Goal: Task Accomplishment & Management: Use online tool/utility

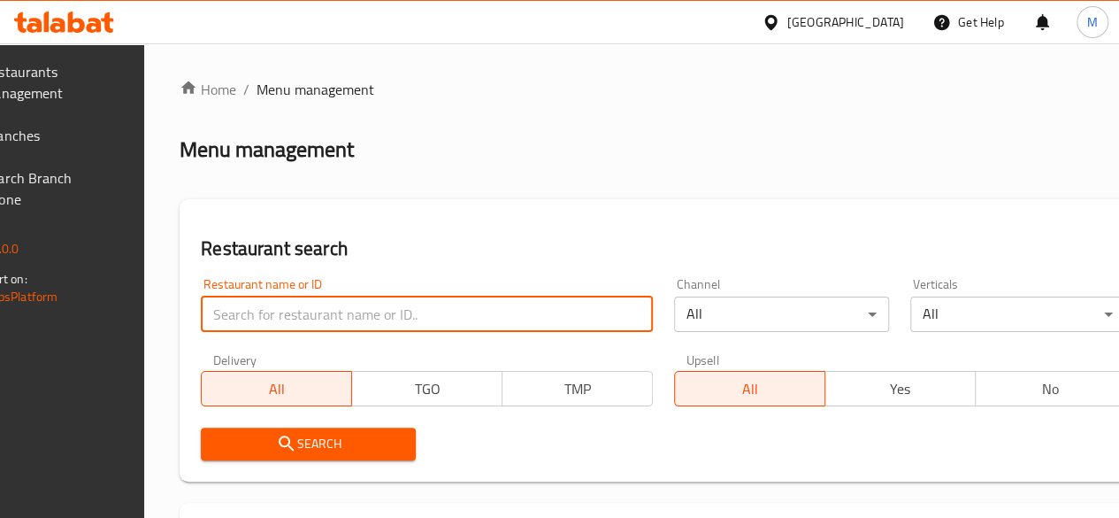
click at [363, 309] on input "search" at bounding box center [427, 313] width 452 height 35
type input "[PERSON_NAME]"
click button "Search" at bounding box center [308, 443] width 215 height 33
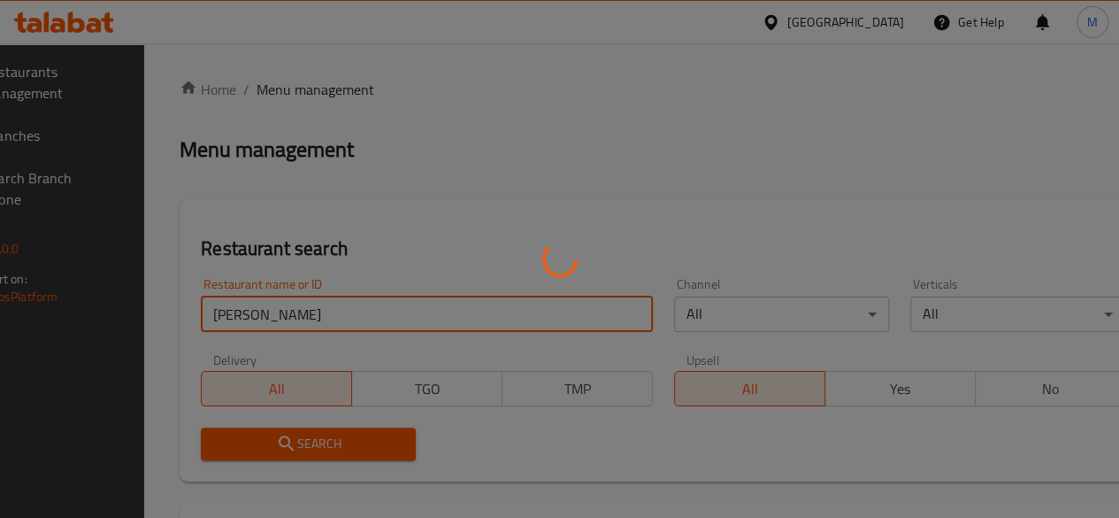
click button "Search" at bounding box center [308, 443] width 215 height 33
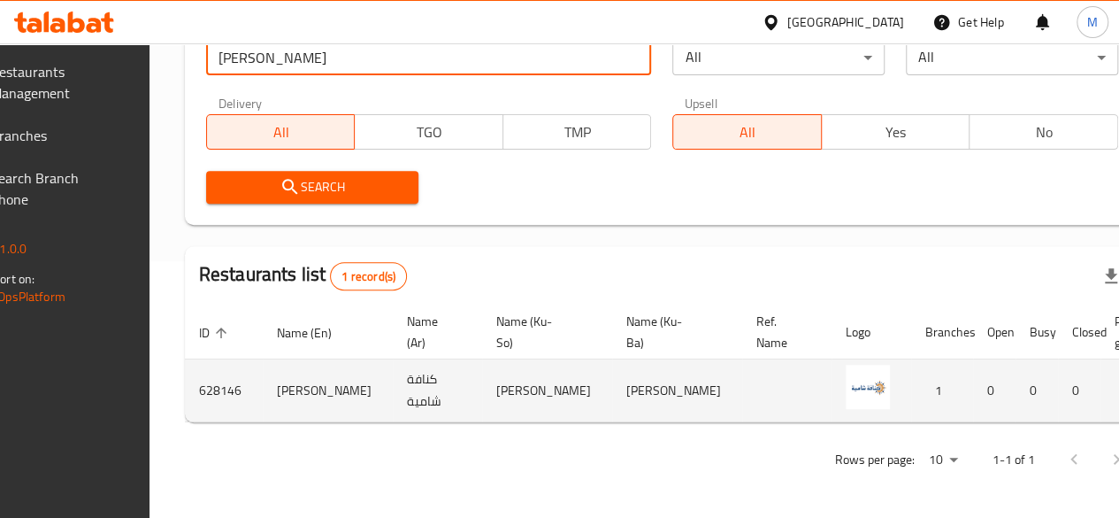
scroll to position [0, 176]
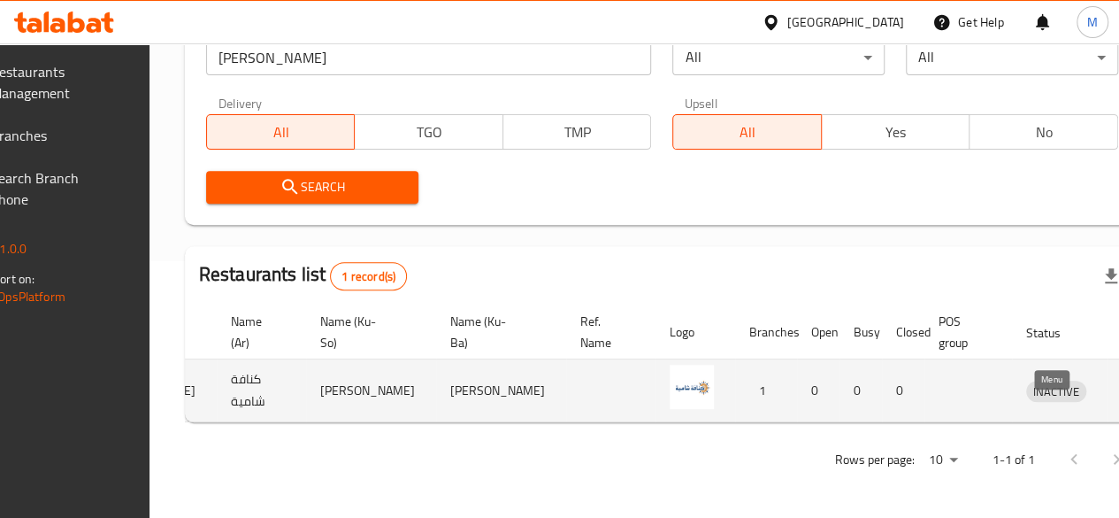
click at [1118, 384] on icon "enhanced table" at bounding box center [1132, 391] width 19 height 15
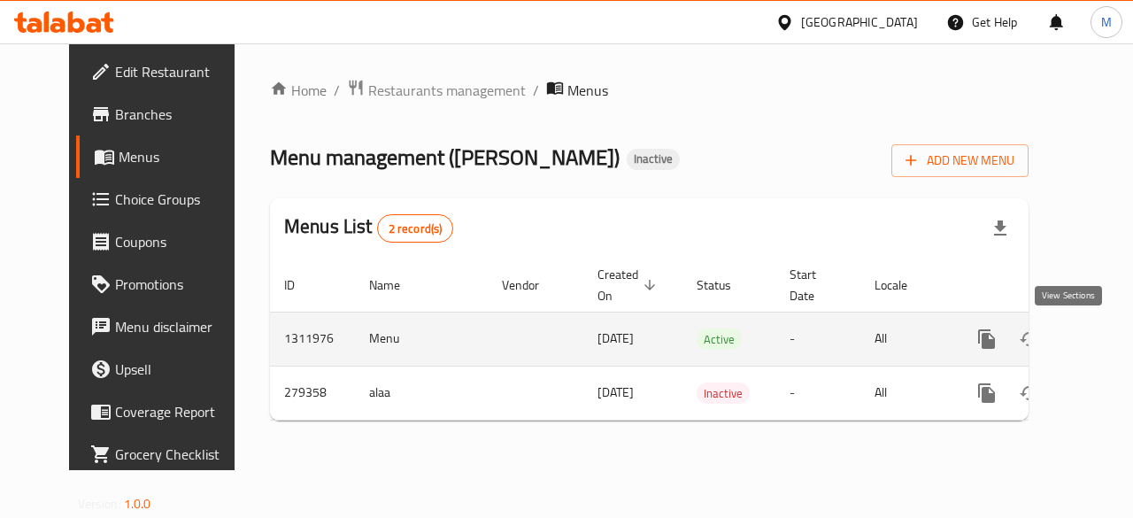
click at [1093, 350] on link "enhanced table" at bounding box center [1114, 339] width 42 height 42
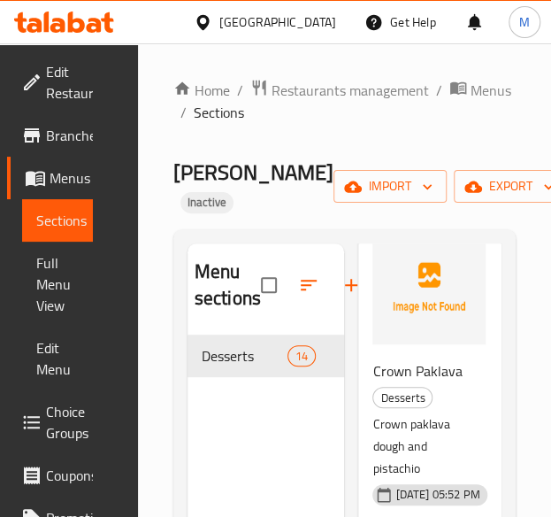
scroll to position [1349, 0]
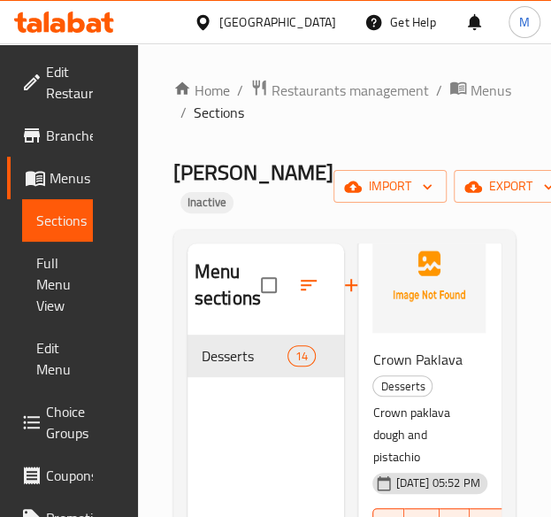
click at [376, 373] on span "Crown Paklava" at bounding box center [417, 359] width 89 height 27
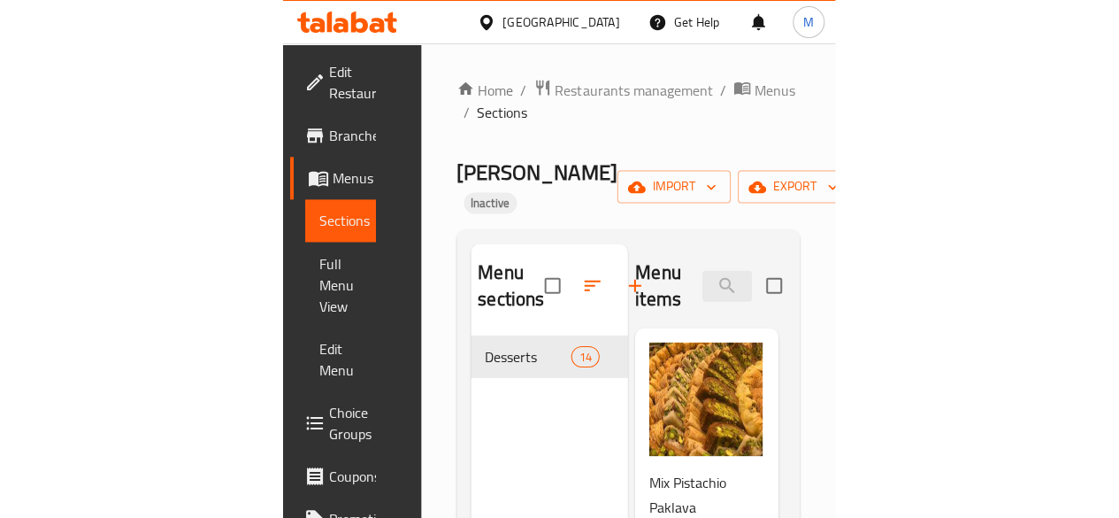
scroll to position [0, 0]
